Goal: Task Accomplishment & Management: Complete application form

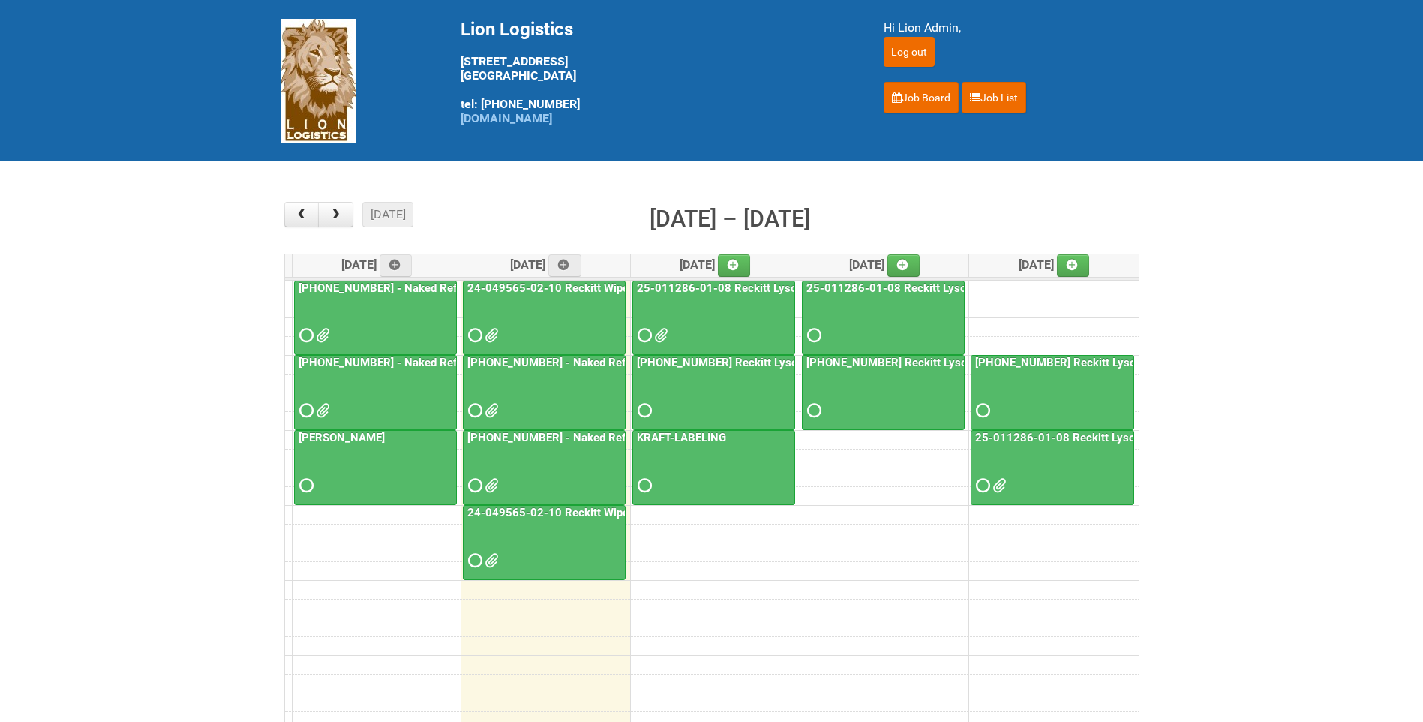
scroll to position [193, 0]
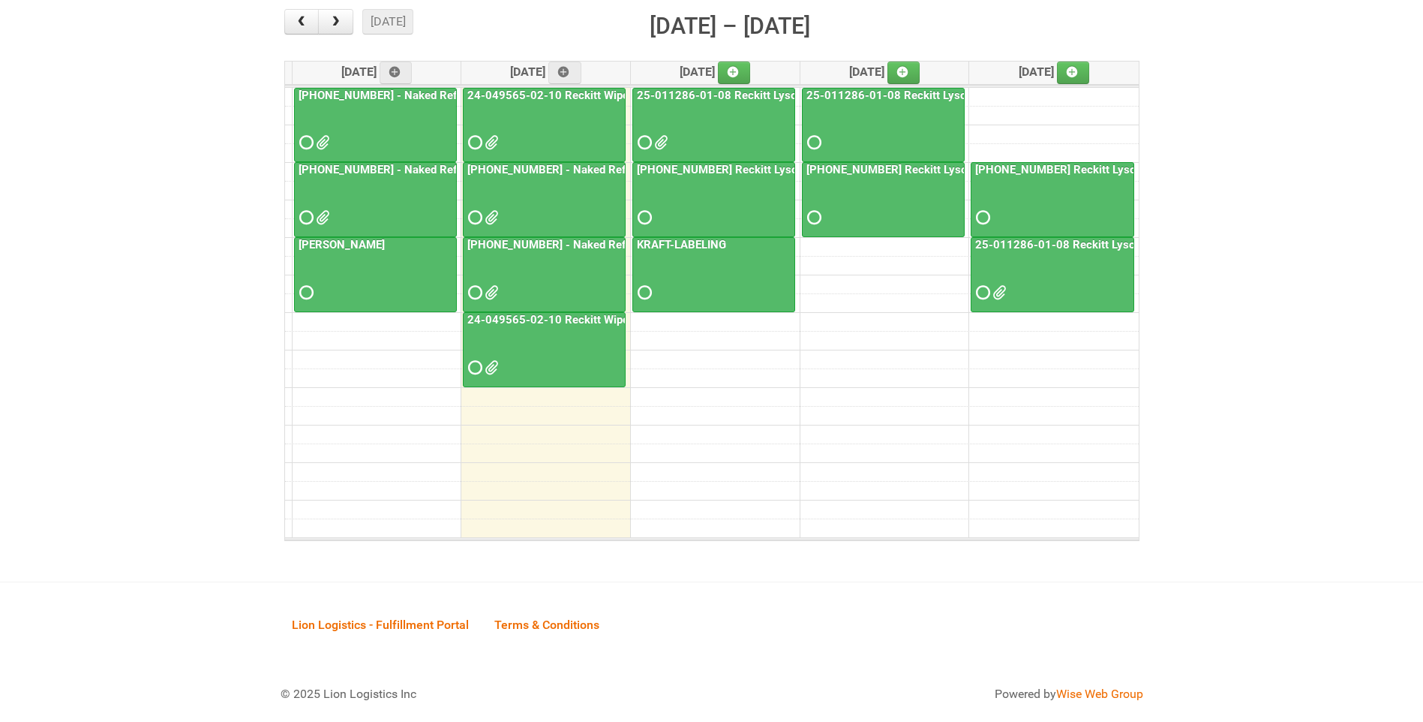
click at [560, 320] on link "24-049565-02-10 Reckitt Wipes HUT Stages 1-3 - slot for photos" at bounding box center [634, 320] width 341 height 14
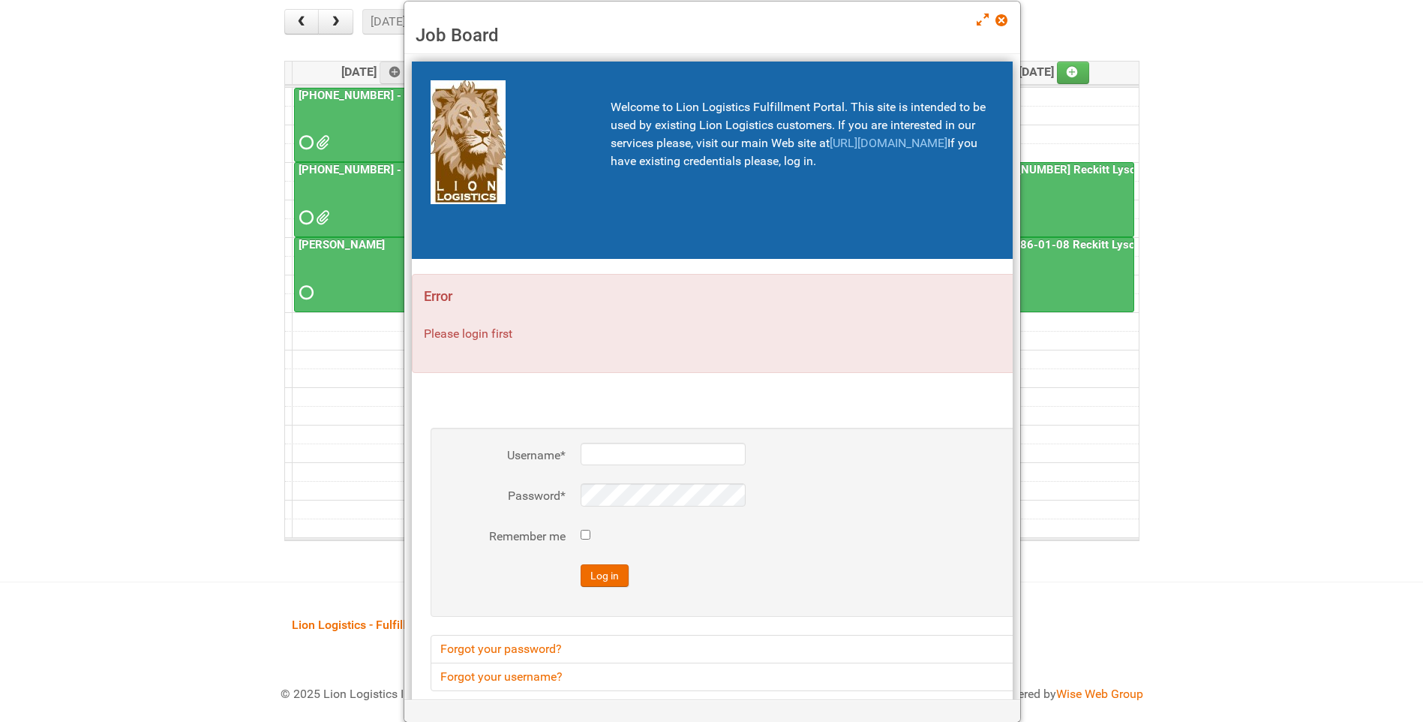
type input "lion"
click at [1004, 12] on div "Job Board" at bounding box center [712, 28] width 616 height 53
click at [994, 20] on div "Job Board" at bounding box center [712, 28] width 616 height 53
click at [996, 19] on span at bounding box center [1000, 20] width 11 height 11
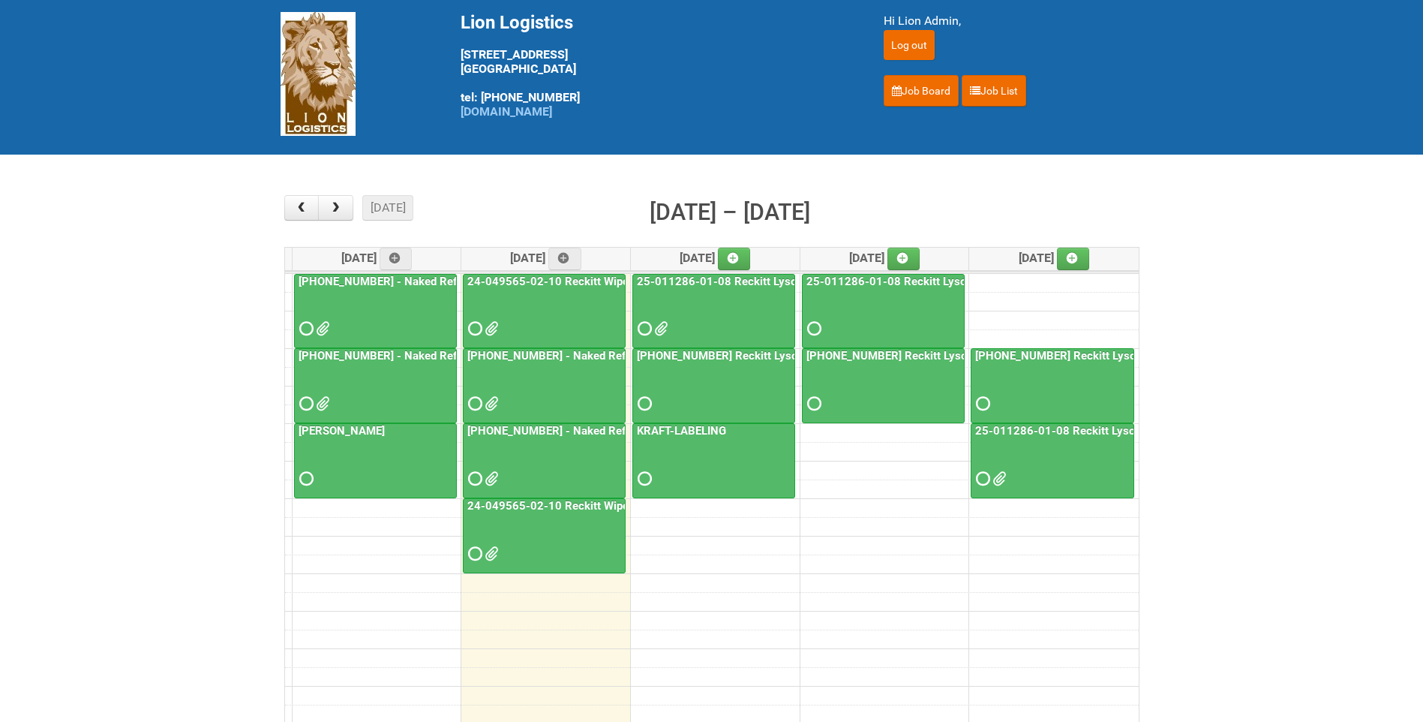
scroll to position [0, 0]
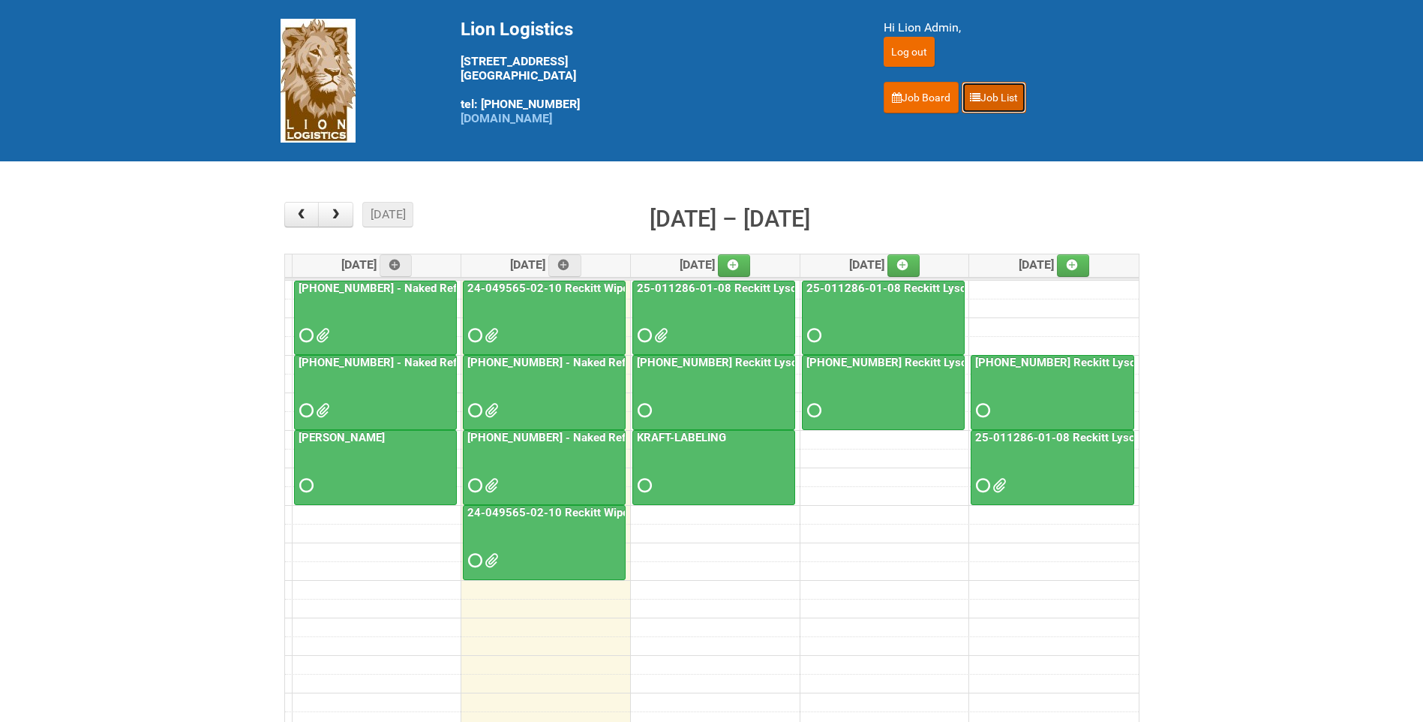
click at [1017, 95] on link "Job List" at bounding box center [994, 98] width 65 height 32
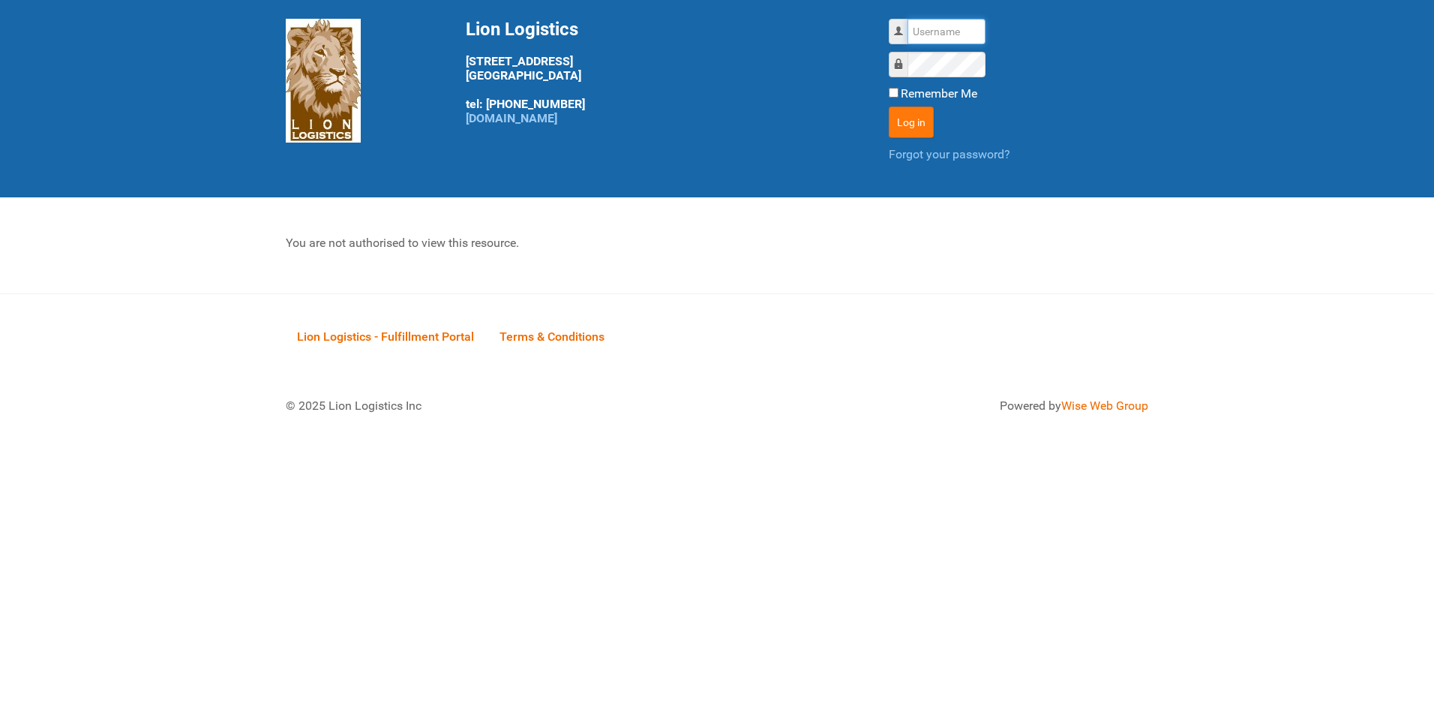
type input "lion"
click at [926, 122] on button "Log in" at bounding box center [911, 123] width 45 height 32
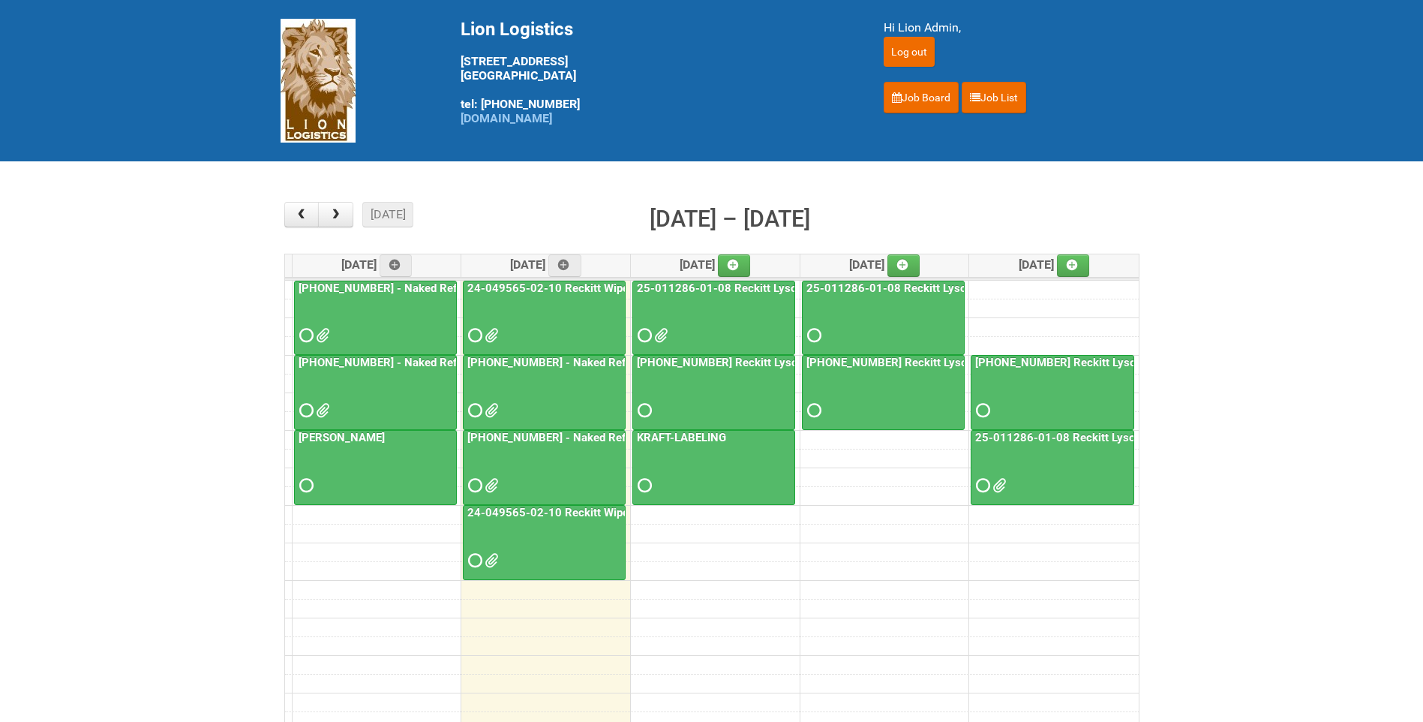
click at [569, 510] on link "24-049565-02-10 Reckitt Wipes HUT Stages 1-3 - slot for photos" at bounding box center [634, 513] width 341 height 14
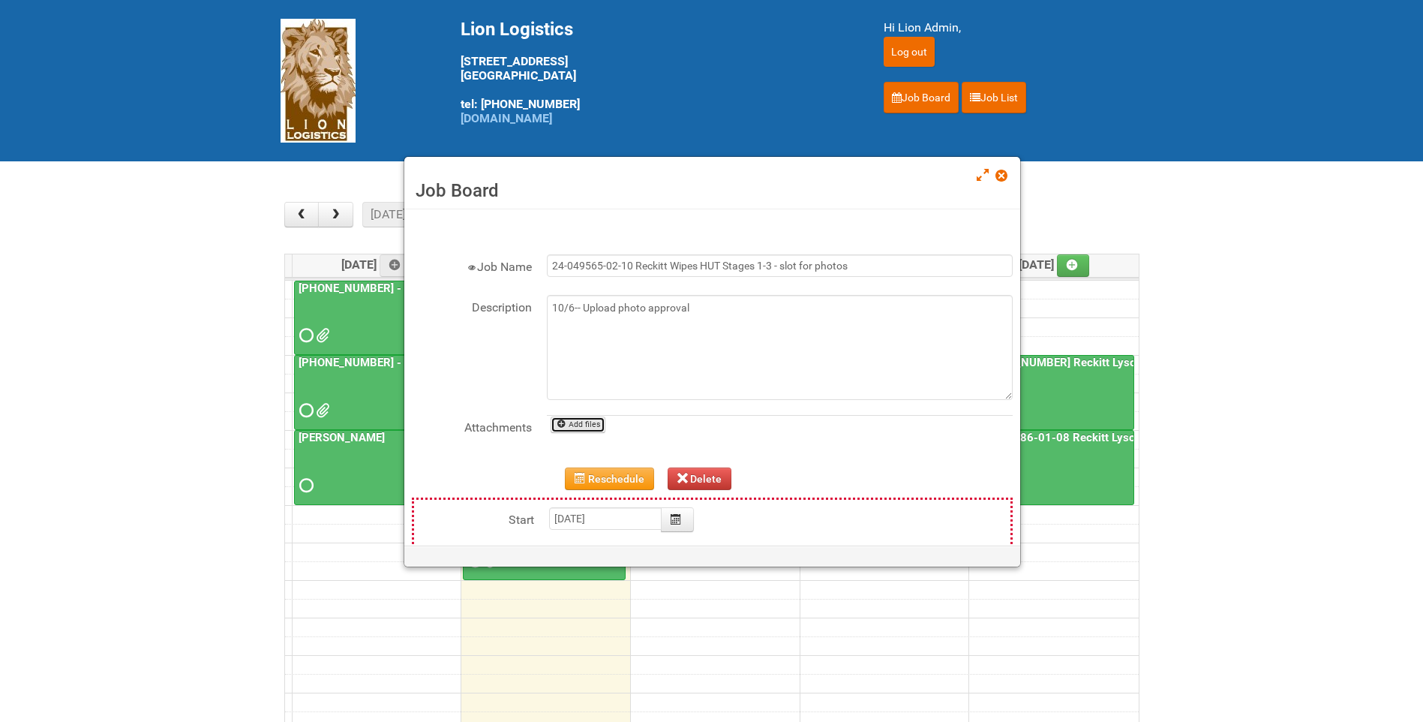
click at [593, 428] on link "Add files" at bounding box center [578, 424] width 55 height 17
type input "C:\fakepath\GROUP 1002 (3).jpg"
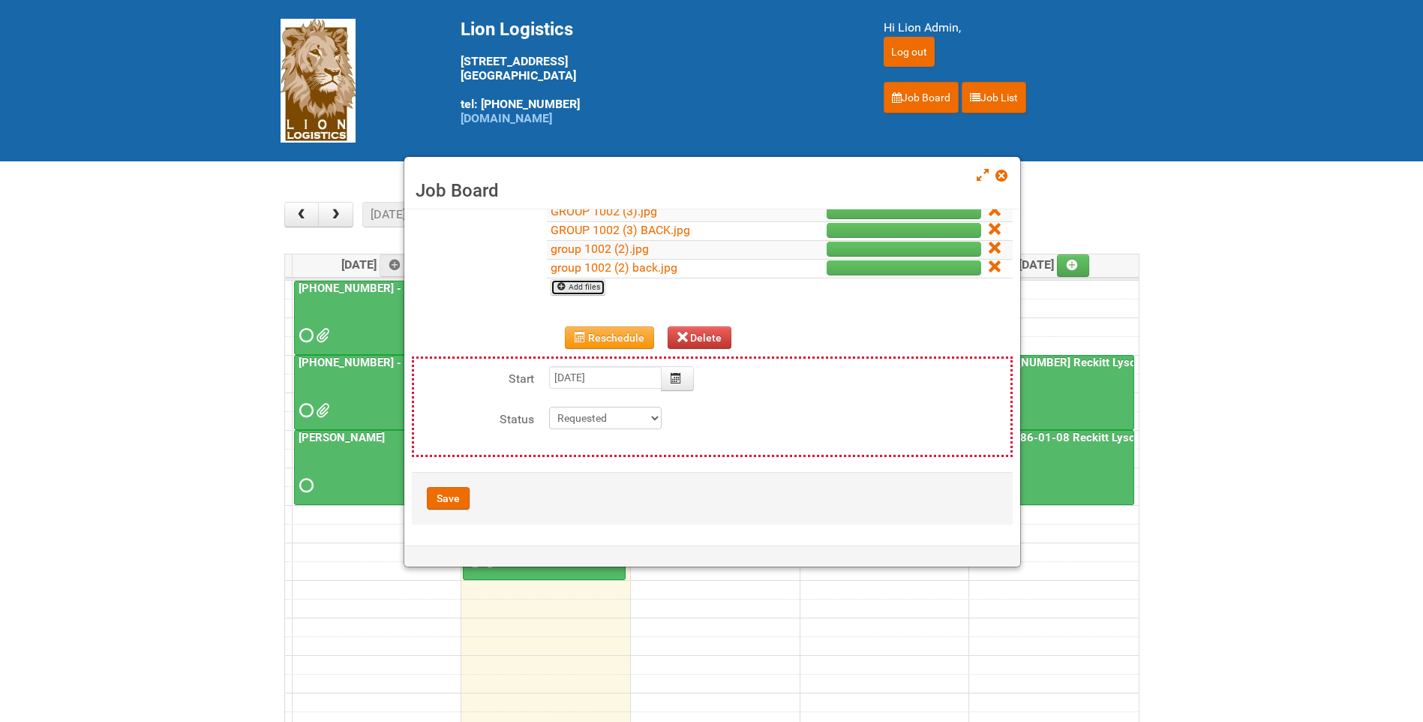
scroll to position [230, 0]
click at [460, 494] on button "Save" at bounding box center [448, 496] width 43 height 23
type input "2025-10-07 15:00:00"
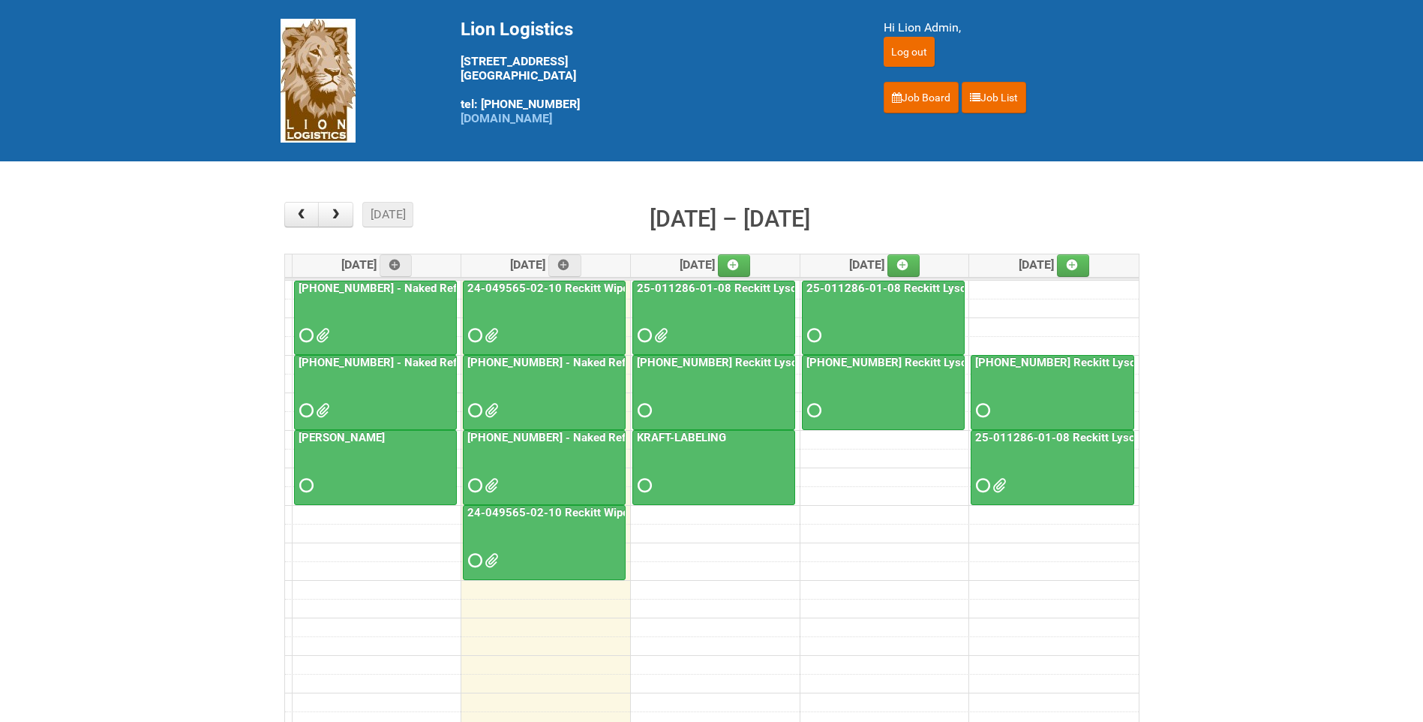
click at [548, 373] on div at bounding box center [544, 397] width 160 height 49
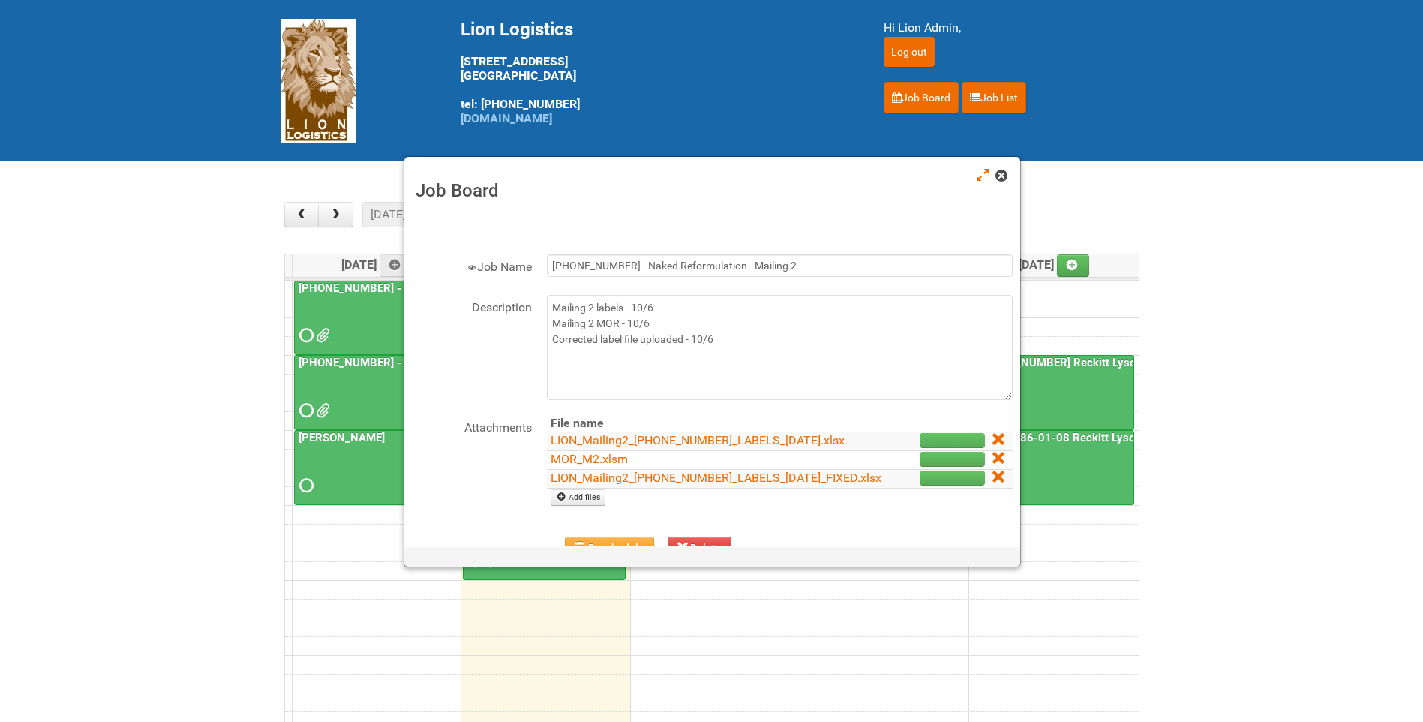
click at [1005, 173] on span at bounding box center [1000, 175] width 11 height 11
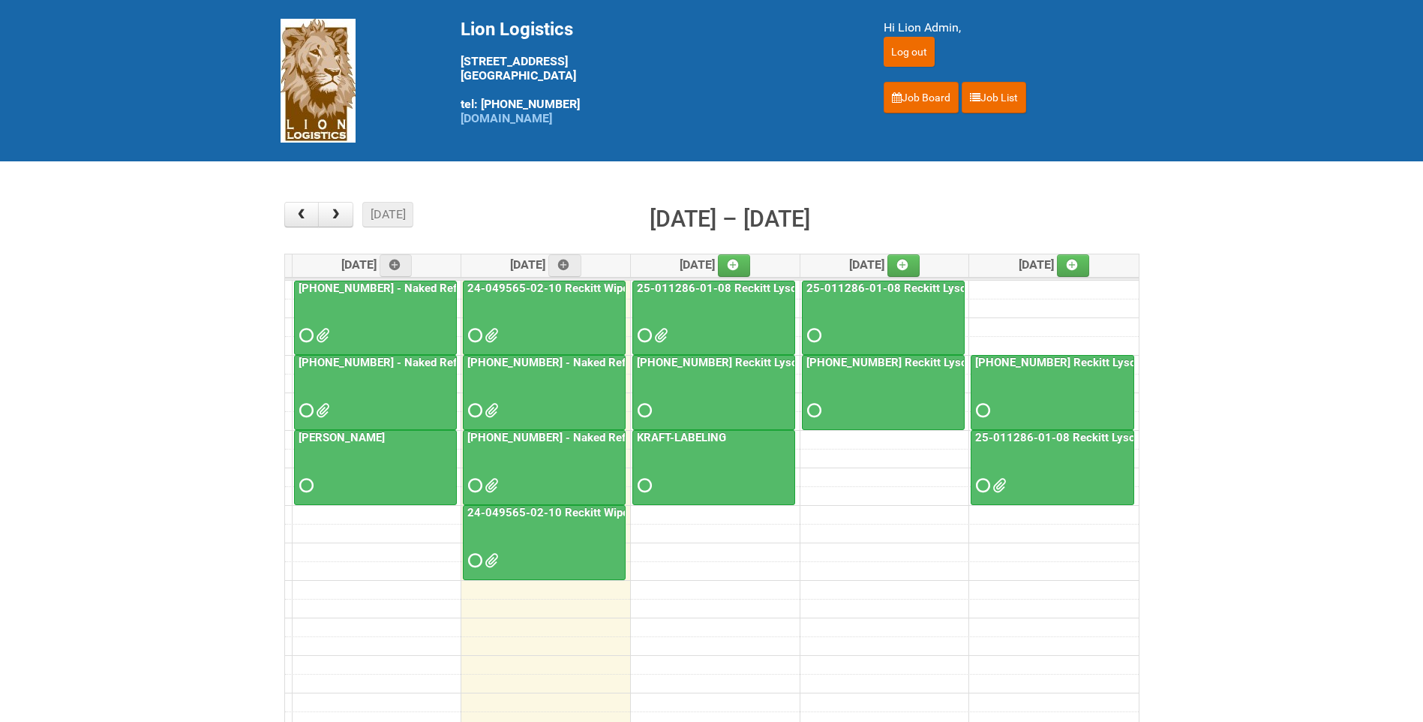
click at [511, 437] on link "[PHONE_NUMBER] - Naked Reformulation Mailing 2 PHOTOS" at bounding box center [621, 438] width 314 height 14
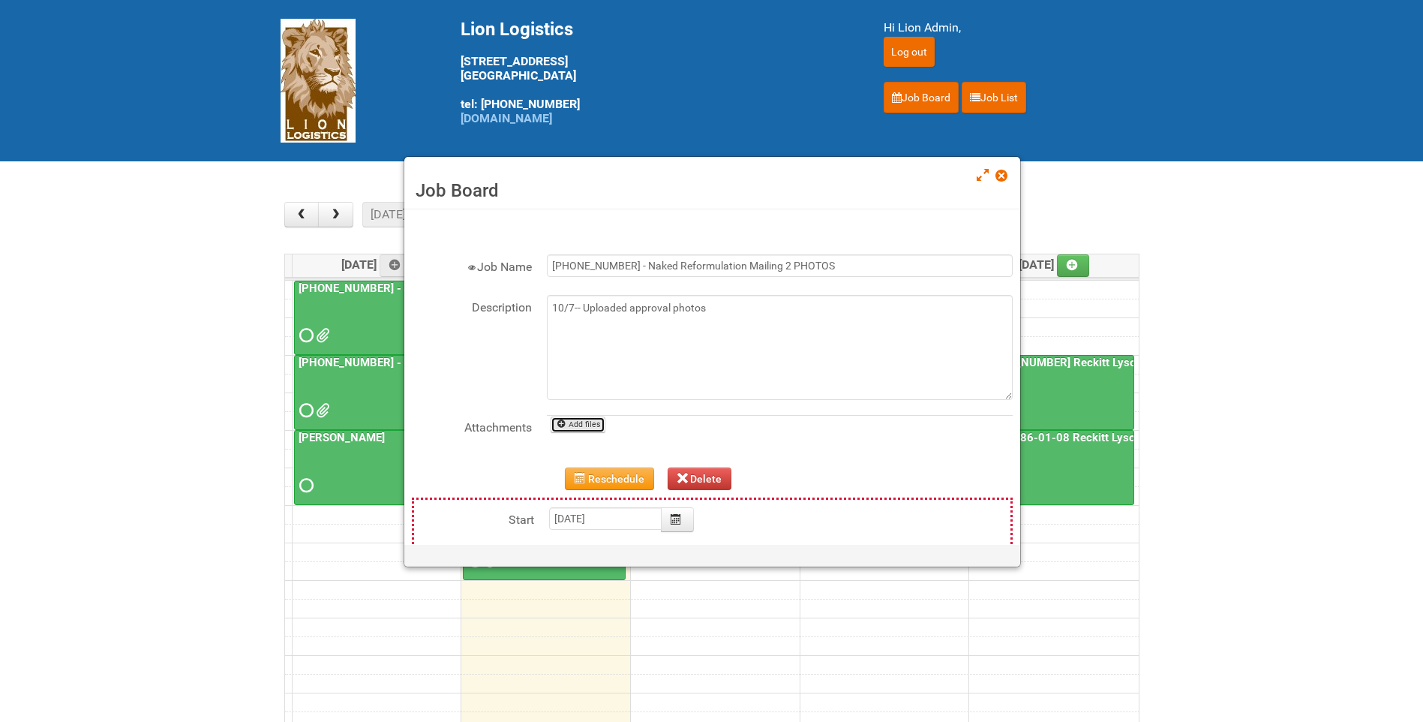
click at [573, 425] on link "Add files" at bounding box center [578, 424] width 55 height 17
type input "C:\fakepath\GROUP 1005(6).jpg"
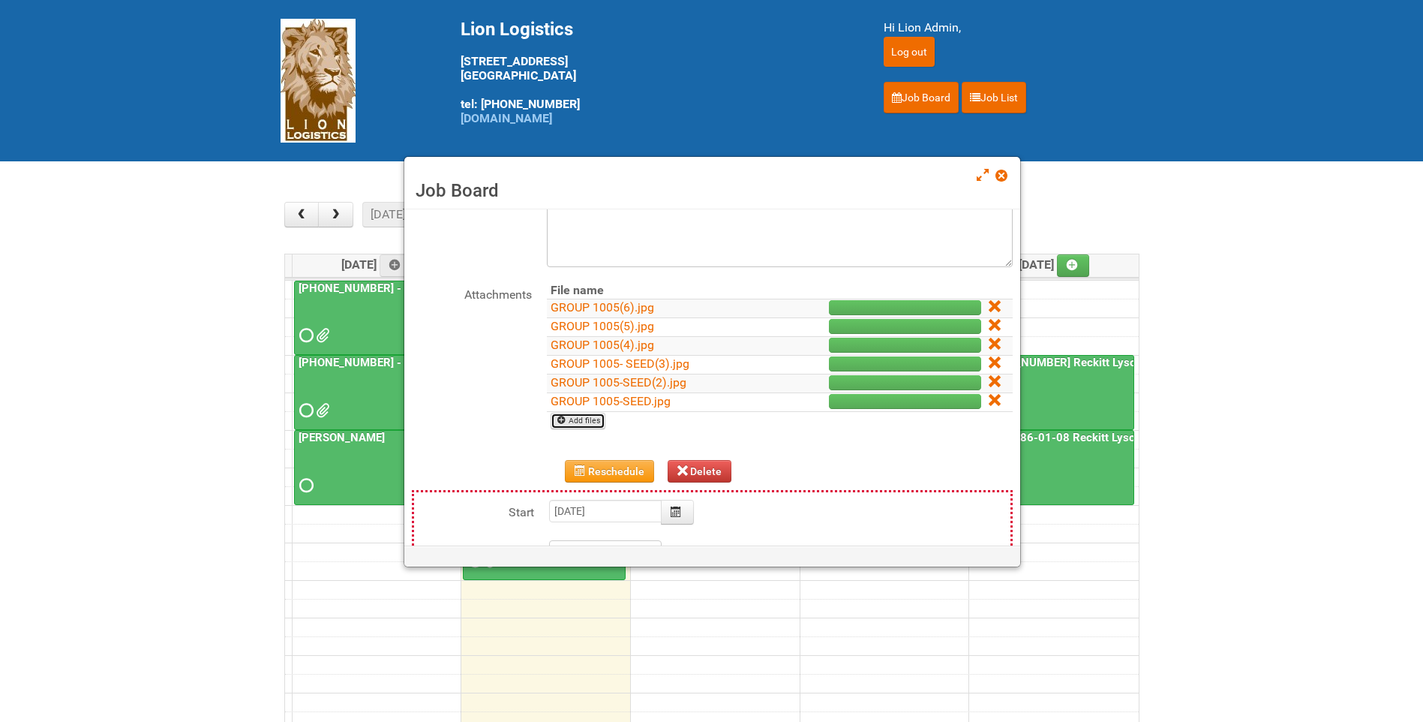
scroll to position [268, 0]
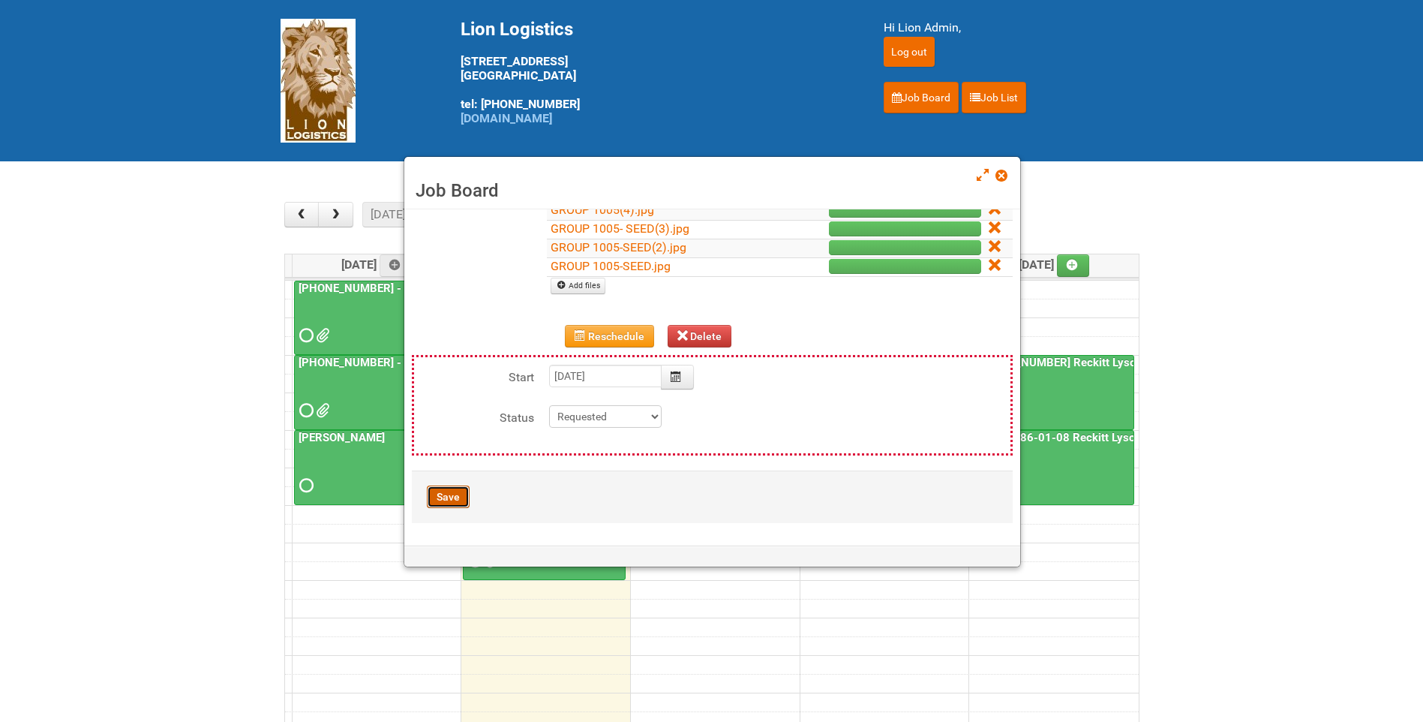
click at [441, 497] on button "Save" at bounding box center [448, 496] width 43 height 23
type input "2025-10-07 13:00:00"
